Goal: Task Accomplishment & Management: Manage account settings

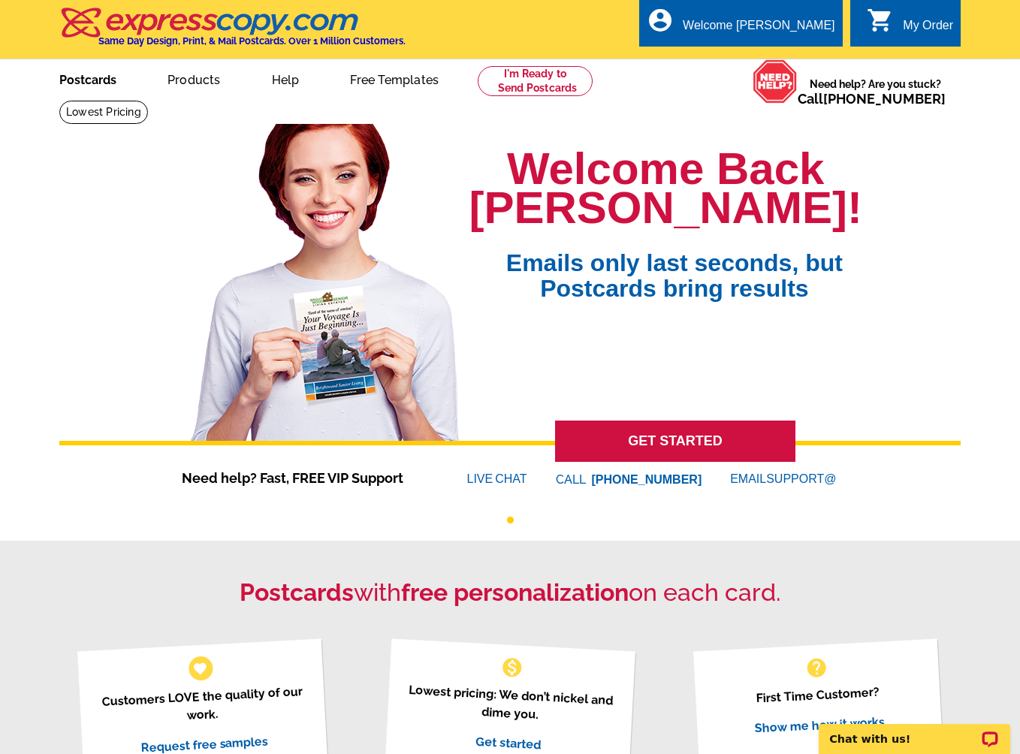
click at [98, 84] on link "Postcards" at bounding box center [87, 78] width 105 height 35
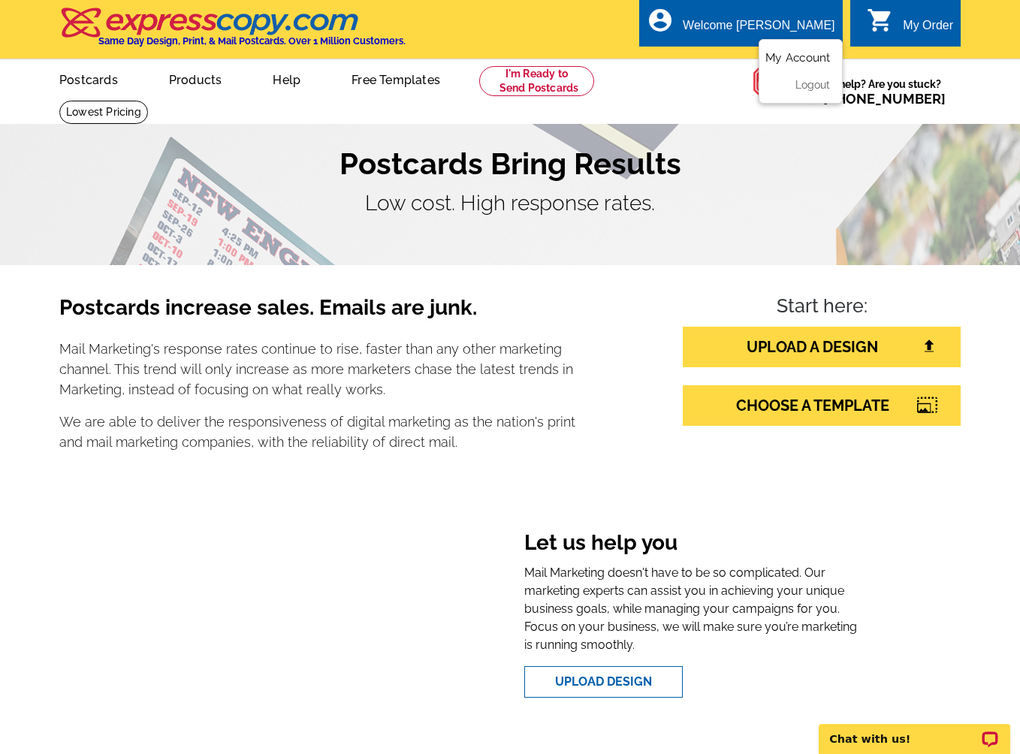
click at [785, 54] on link "My Account" at bounding box center [798, 58] width 65 height 14
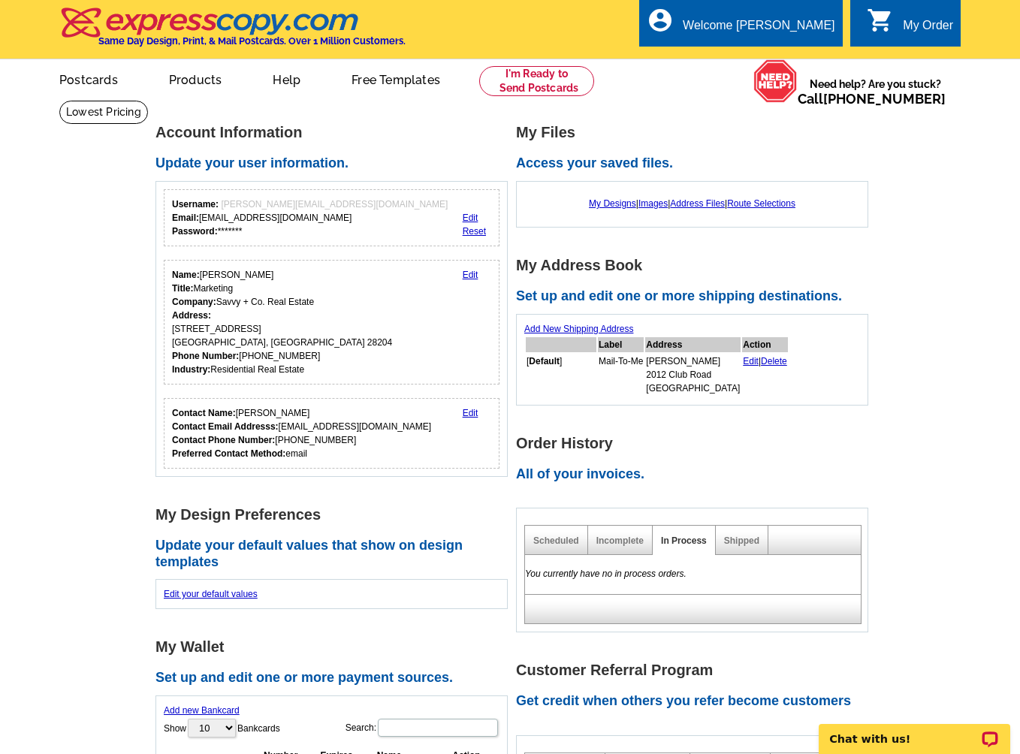
scroll to position [1, 0]
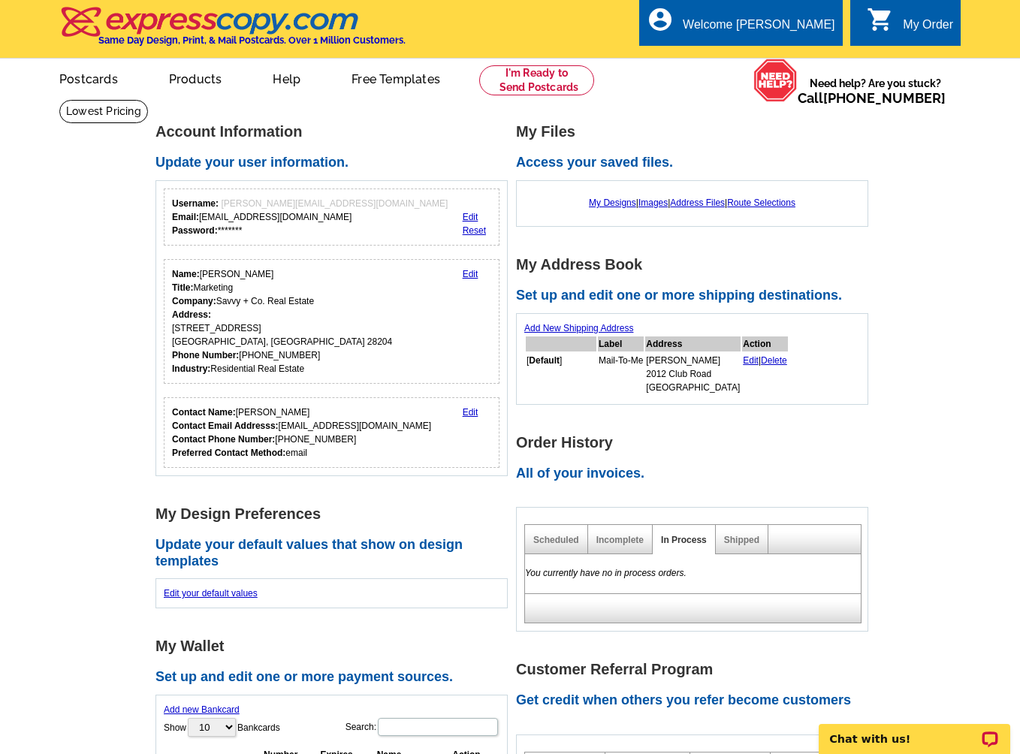
click at [737, 552] on div "Shipped" at bounding box center [742, 539] width 53 height 29
click at [736, 542] on link "Shipped" at bounding box center [741, 540] width 35 height 11
click at [707, 195] on div "My Designs | Images | Address Files | Route Selections" at bounding box center [692, 203] width 336 height 29
click at [708, 202] on link "Address Files" at bounding box center [697, 203] width 55 height 11
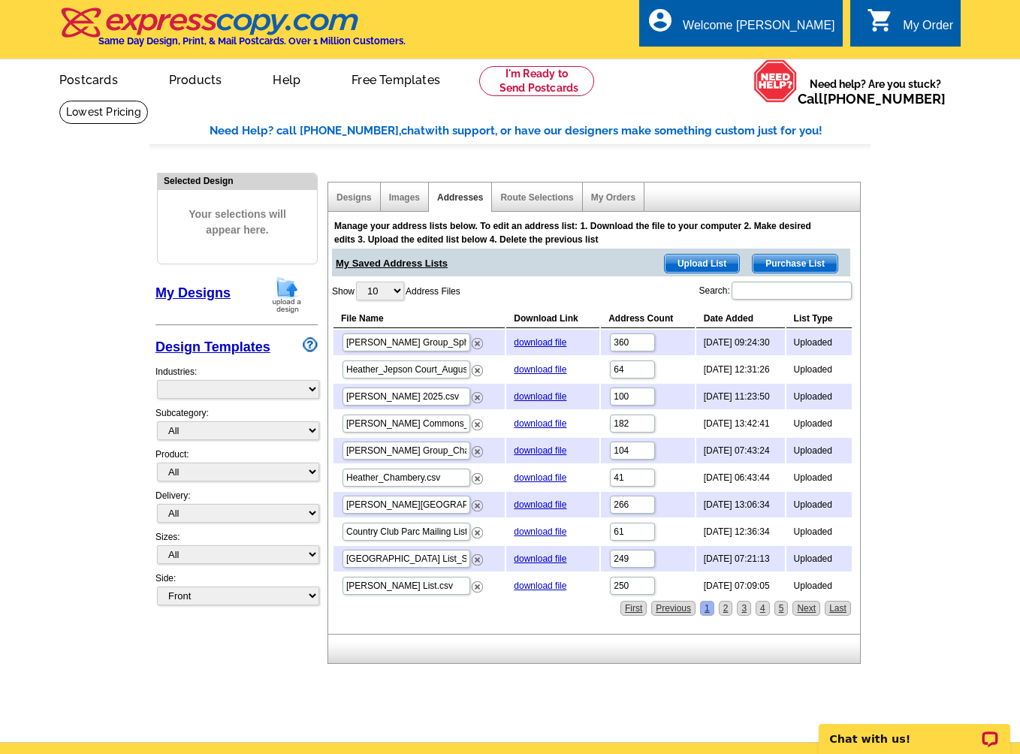
select select "785"
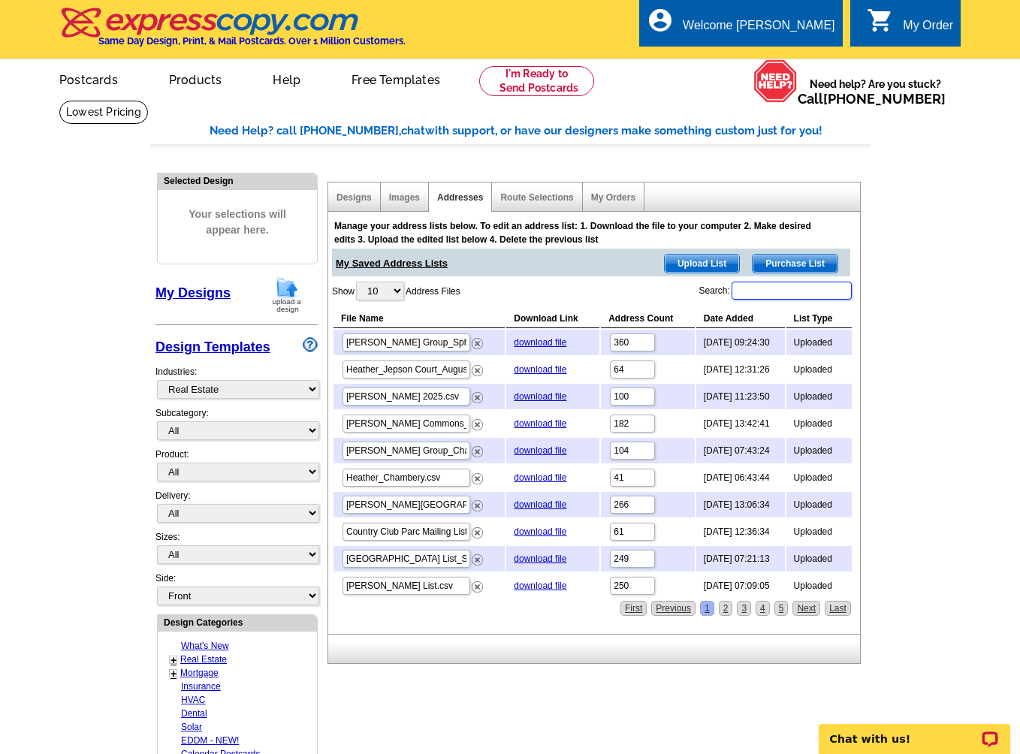
click at [778, 290] on input "Search:" at bounding box center [792, 291] width 120 height 18
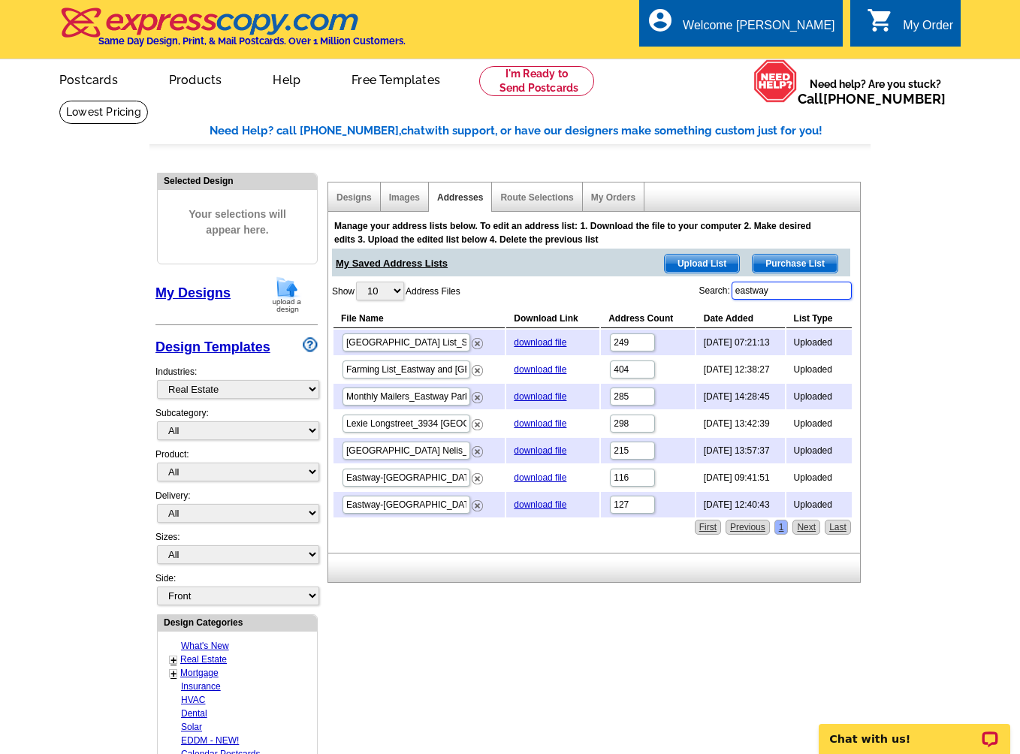
type input "eastway"
drag, startPoint x: 358, startPoint y: 343, endPoint x: 255, endPoint y: 336, distance: 103.2
click at [255, 336] on div "Need Help? call 800-260-5887, chat with support, or have our designers make som…" at bounding box center [510, 662] width 721 height 1081
click at [368, 198] on link "Designs" at bounding box center [354, 197] width 35 height 11
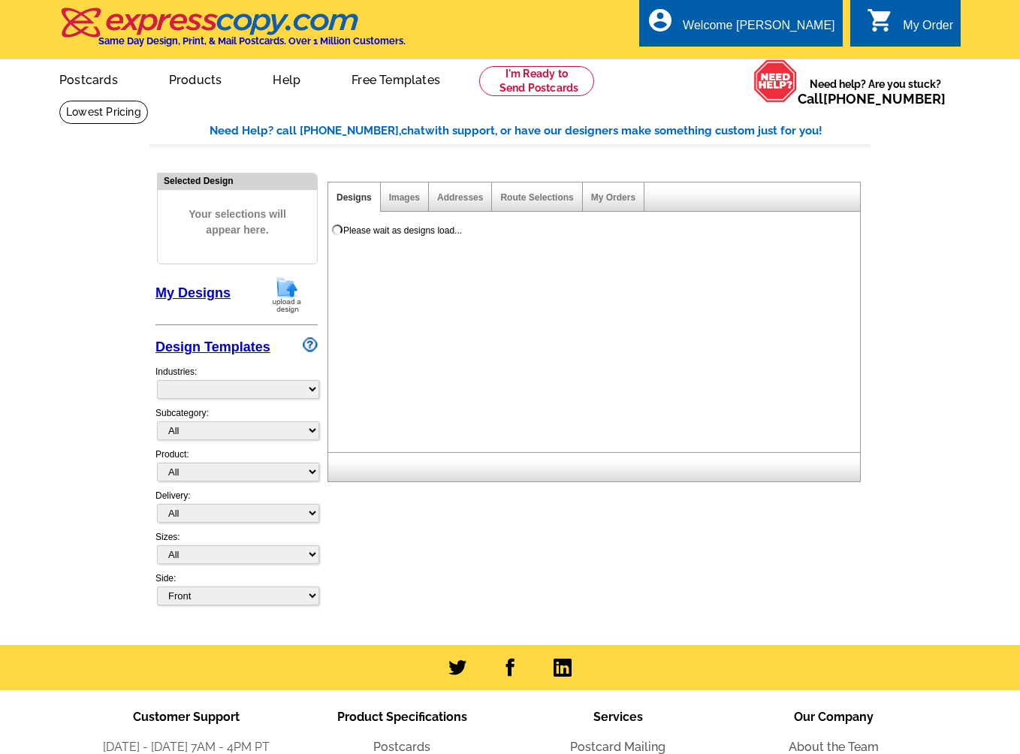
select select "785"
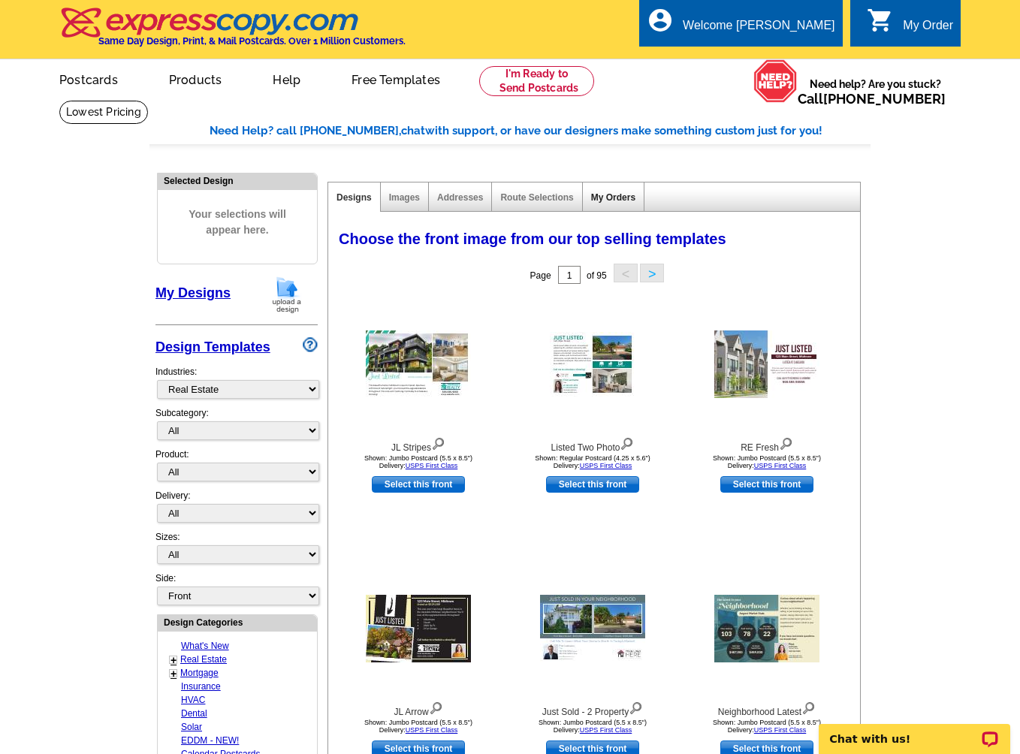
click at [621, 196] on link "My Orders" at bounding box center [613, 197] width 44 height 11
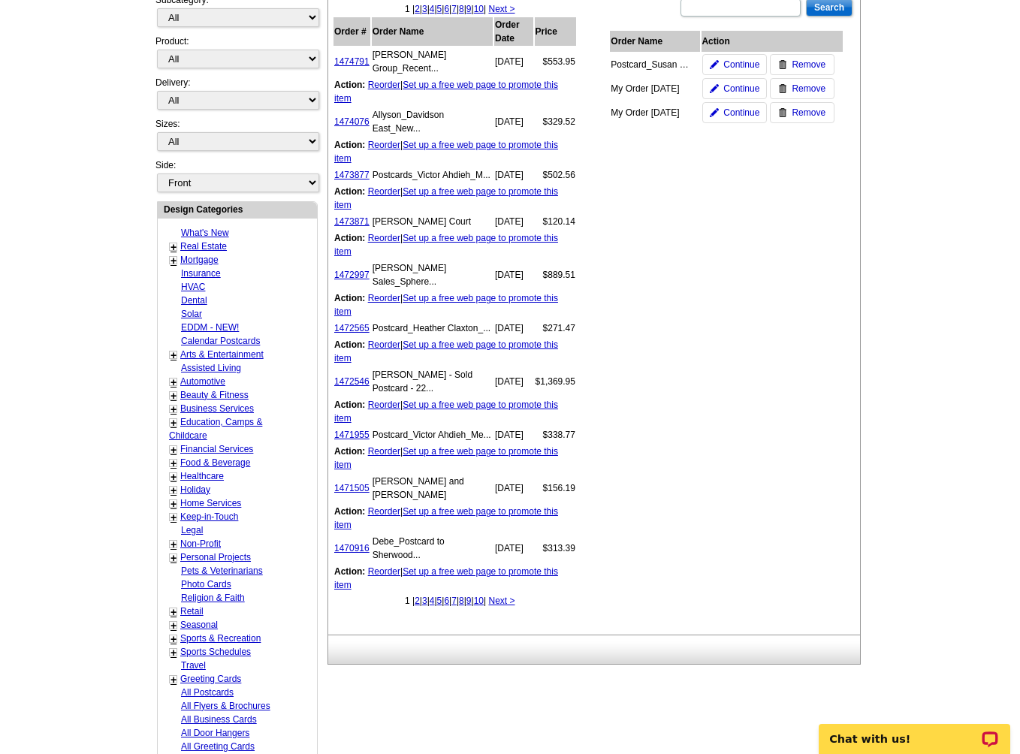
scroll to position [425, 0]
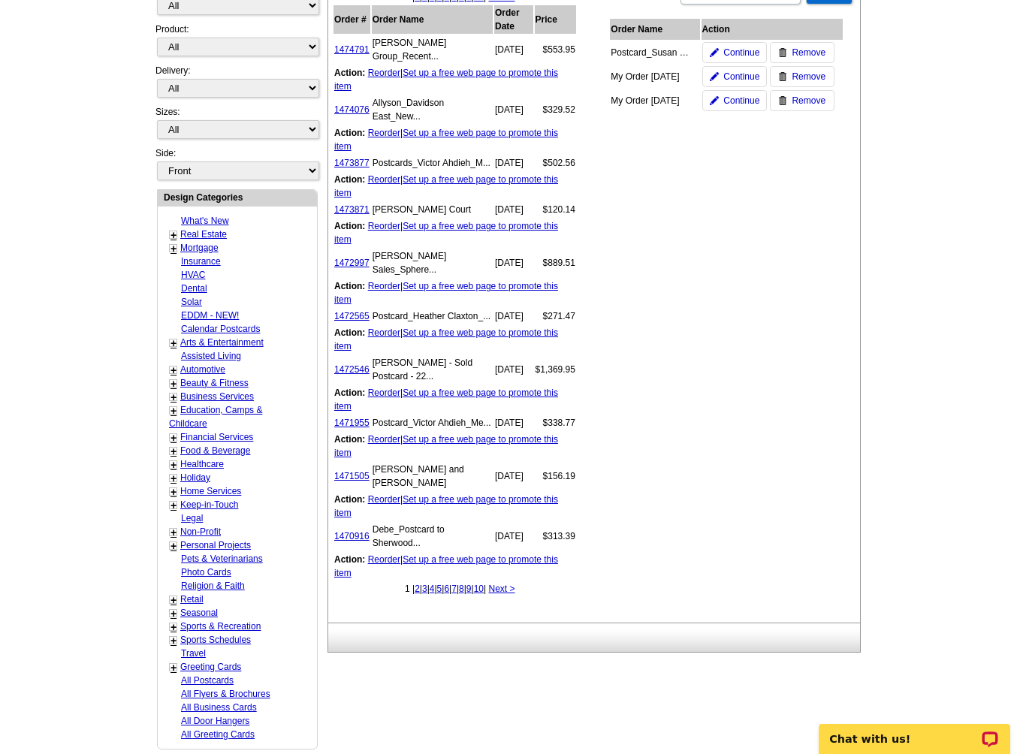
click at [415, 594] on link "2" at bounding box center [417, 589] width 5 height 11
